Goal: Navigation & Orientation: Find specific page/section

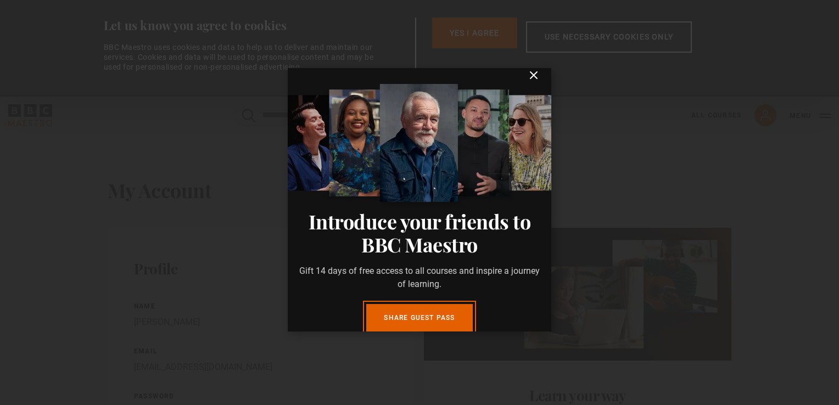
scroll to position [7, 0]
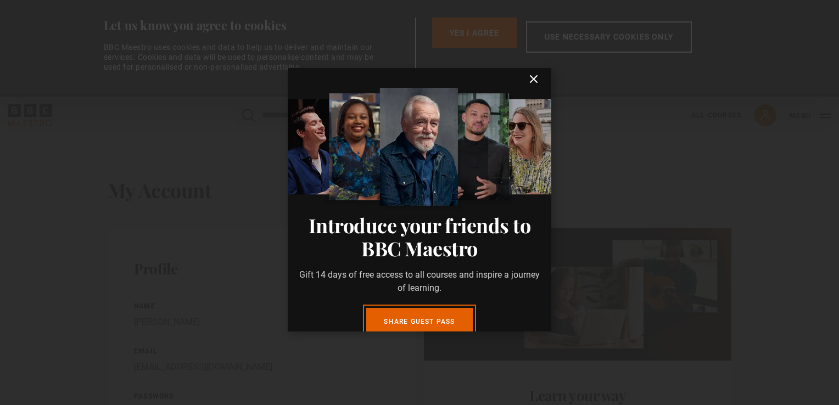
click at [527, 76] on icon "submit" at bounding box center [533, 78] width 13 height 13
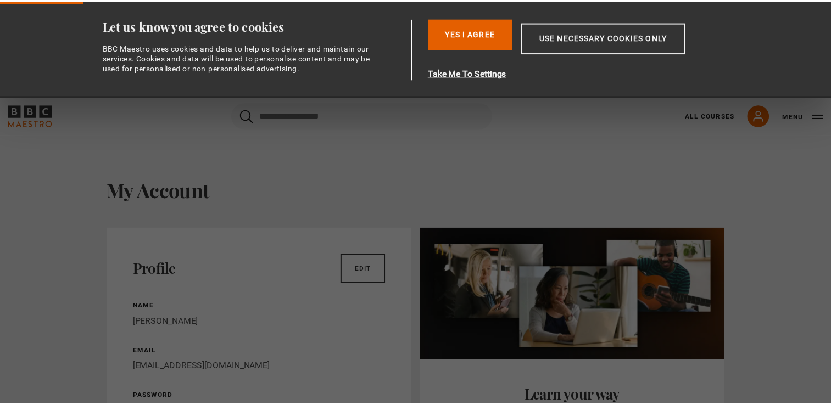
scroll to position [0, 0]
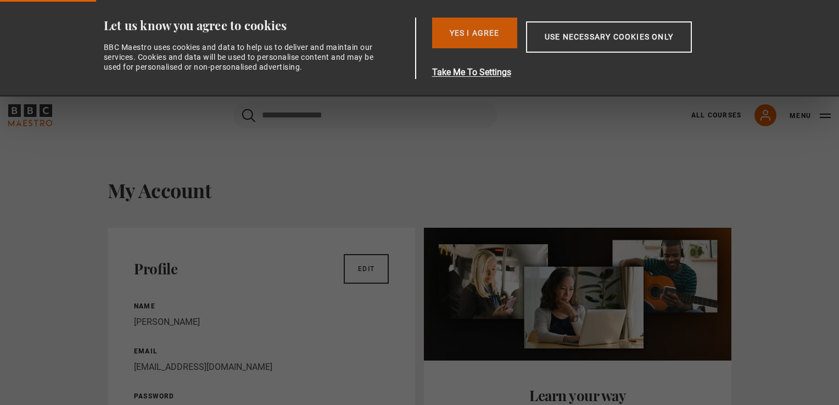
click at [464, 26] on button "Yes I Agree" at bounding box center [474, 33] width 85 height 31
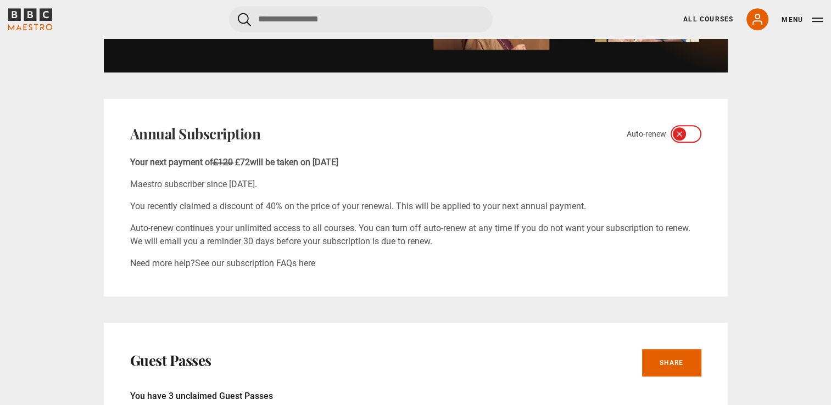
scroll to position [659, 0]
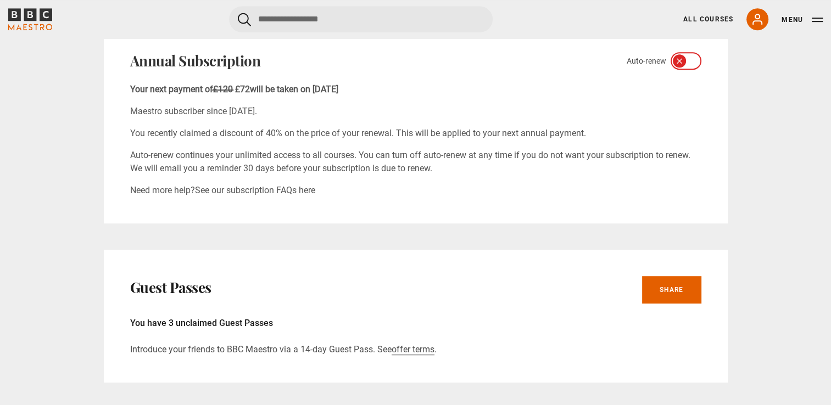
click at [390, 189] on p "Need more help? See our subscription FAQs here" at bounding box center [415, 190] width 571 height 13
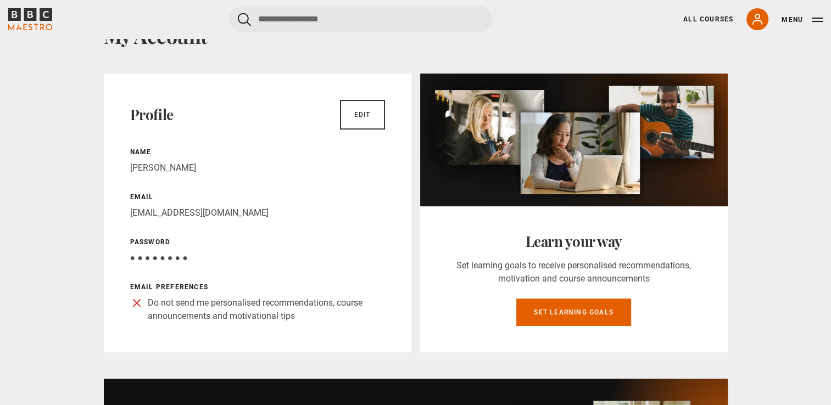
scroll to position [0, 0]
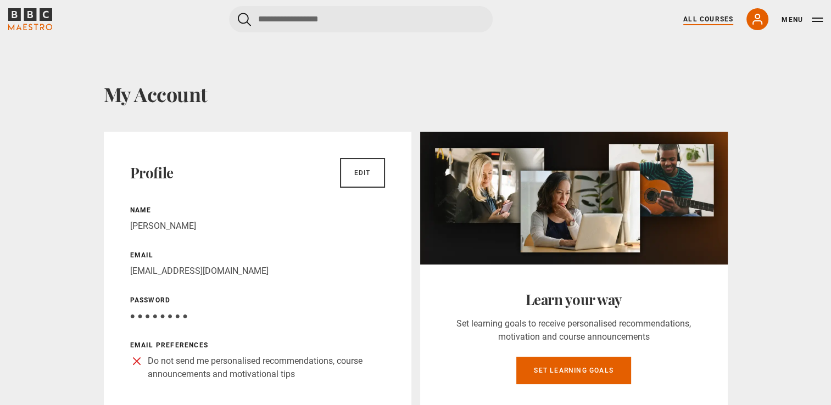
click at [714, 19] on link "All Courses" at bounding box center [708, 19] width 50 height 10
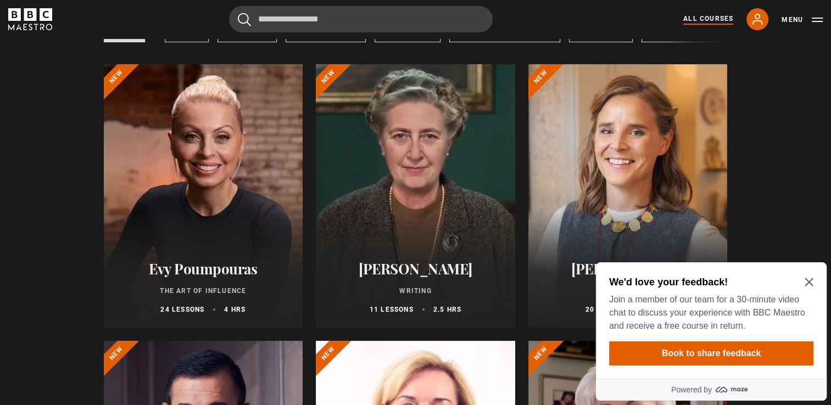
click at [807, 281] on icon "Close Maze Prompt" at bounding box center [809, 282] width 8 height 8
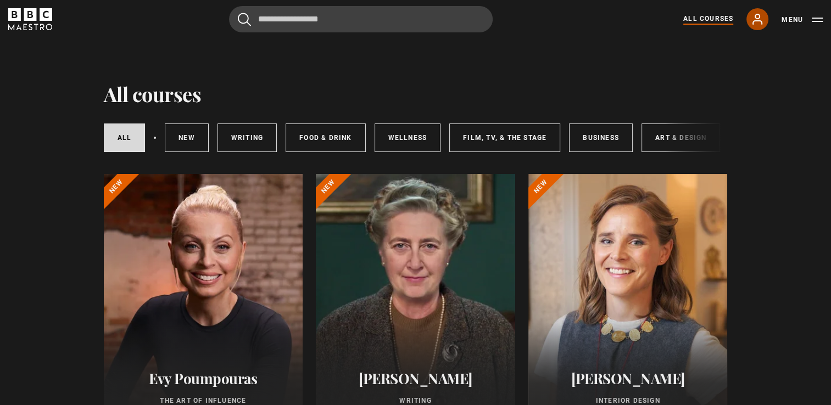
click at [759, 19] on icon at bounding box center [757, 19] width 13 height 13
